Goal: Check status: Check status

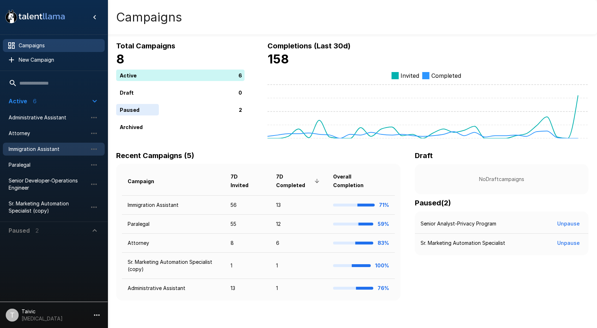
click at [29, 152] on span "Immigration Assistant" at bounding box center [48, 148] width 79 height 7
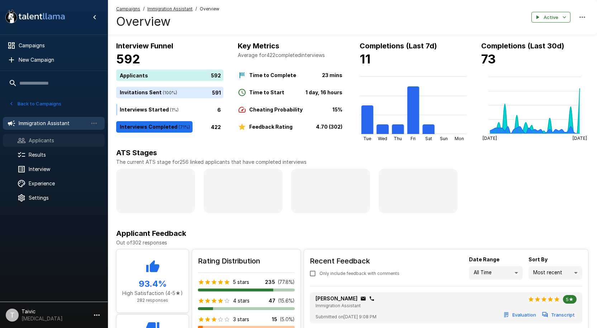
click at [49, 142] on span "Applicants" at bounding box center [64, 140] width 70 height 7
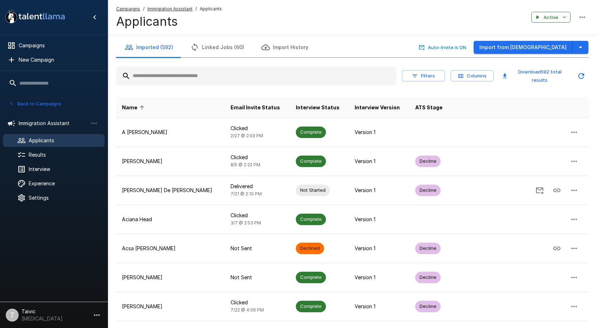
click at [216, 78] on input "text" at bounding box center [256, 76] width 280 height 13
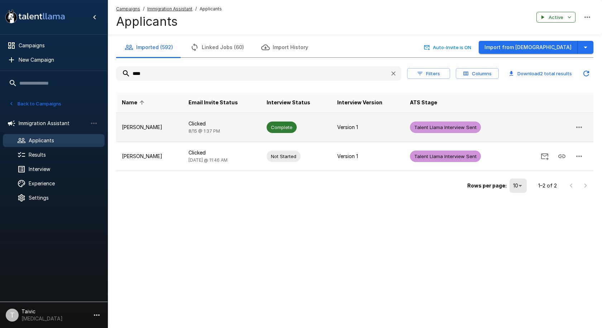
type input "****"
click at [252, 115] on td "Clicked [DATE] 1:37 PM" at bounding box center [222, 127] width 78 height 29
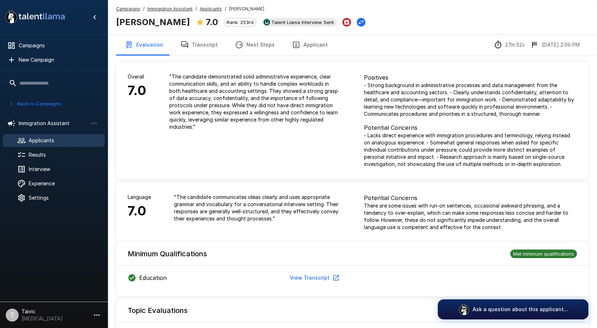
click at [212, 40] on button "Transcript" at bounding box center [199, 45] width 54 height 20
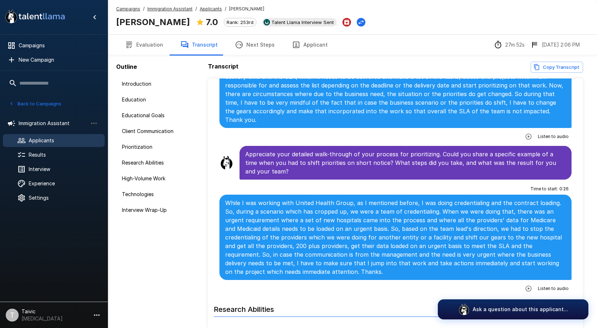
scroll to position [717, 0]
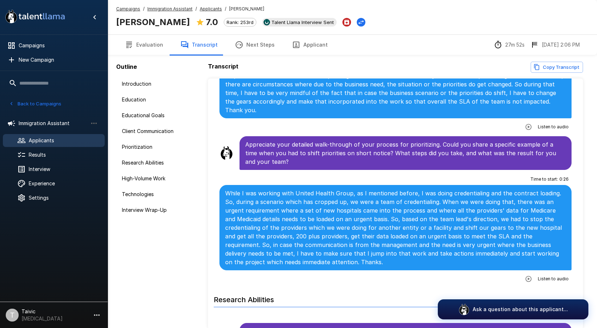
click at [446, 37] on div "Evaluation Transcript Next Steps Applicant 27m 52s [DATE] 2:06 PM" at bounding box center [352, 44] width 489 height 20
click at [34, 47] on span "Campaigns" at bounding box center [59, 45] width 80 height 7
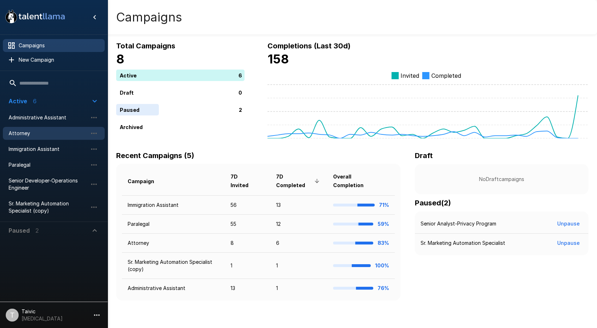
click at [49, 133] on span "Attorney" at bounding box center [48, 133] width 79 height 7
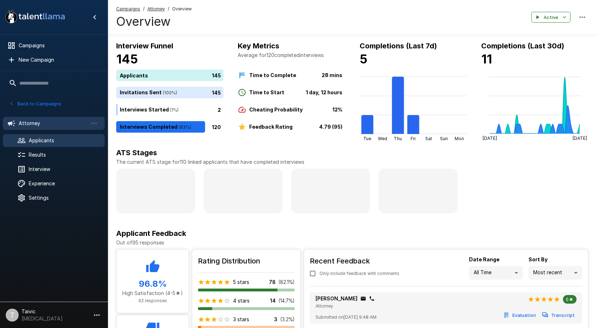
click at [31, 139] on span "Applicants" at bounding box center [64, 140] width 70 height 7
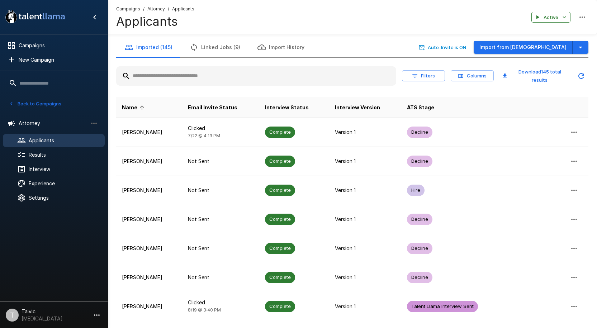
click at [232, 74] on input "text" at bounding box center [256, 76] width 280 height 13
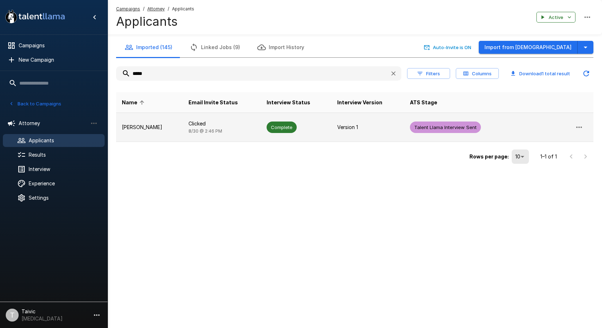
type input "*****"
click at [241, 119] on td "Clicked [DATE] 2:46 PM" at bounding box center [222, 127] width 78 height 29
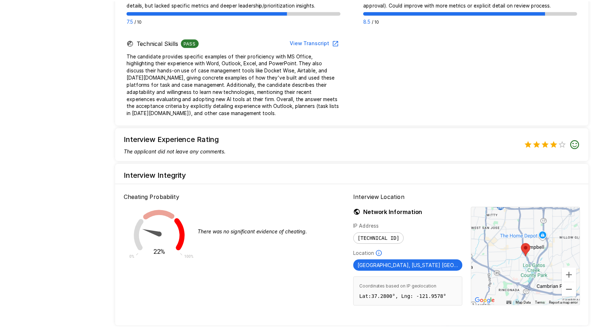
scroll to position [545, 0]
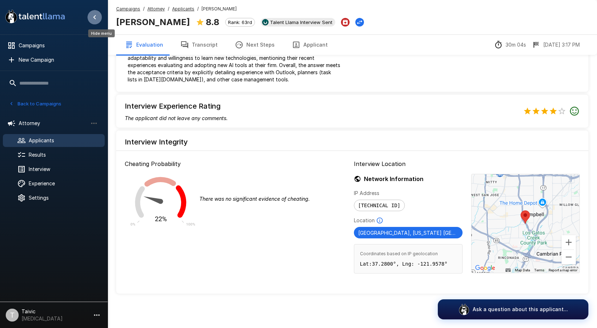
click at [90, 13] on button "Hide menu" at bounding box center [94, 17] width 14 height 14
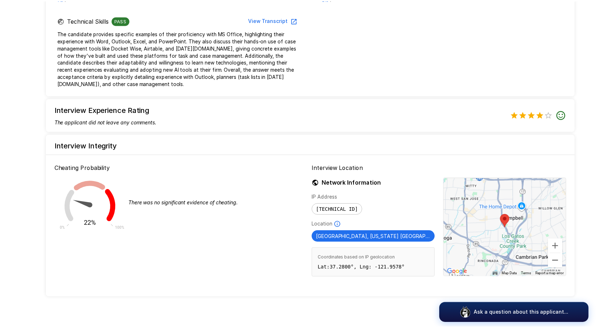
scroll to position [516, 0]
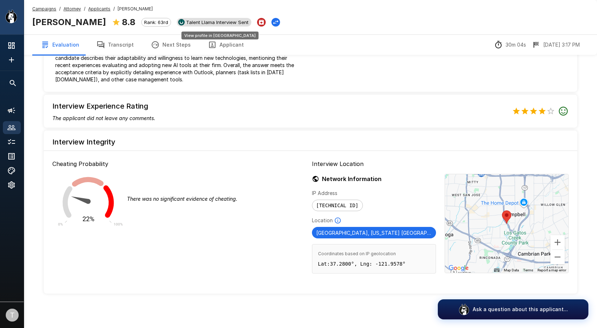
click at [183, 25] on span "Talent Llama Interview Sent" at bounding box center [217, 22] width 68 height 6
click at [159, 49] on button "Next Steps" at bounding box center [170, 45] width 57 height 20
